Goal: Navigation & Orientation: Find specific page/section

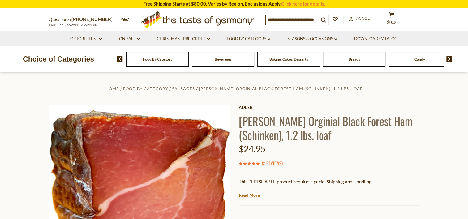
click at [236, 20] on icon ".st0{fill:#EDD300;} .st1{fill:#D33E21;}" at bounding box center [198, 19] width 116 height 23
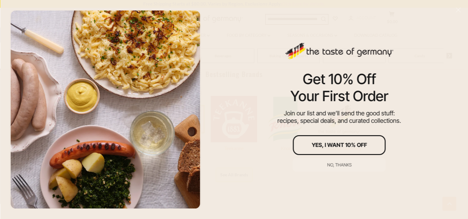
scroll to position [309, 0]
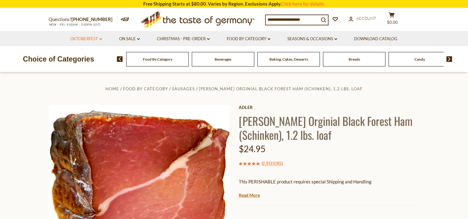
click at [85, 38] on link "Oktoberfest dropdown_arrow" at bounding box center [86, 39] width 32 height 7
click at [82, 66] on link "Oktoberfest Foods" at bounding box center [86, 66] width 38 height 6
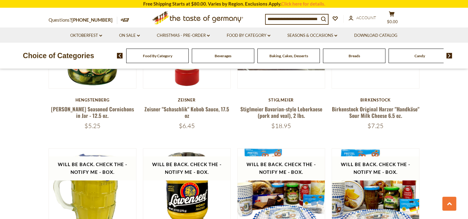
scroll to position [742, 0]
